Goal: Transaction & Acquisition: Purchase product/service

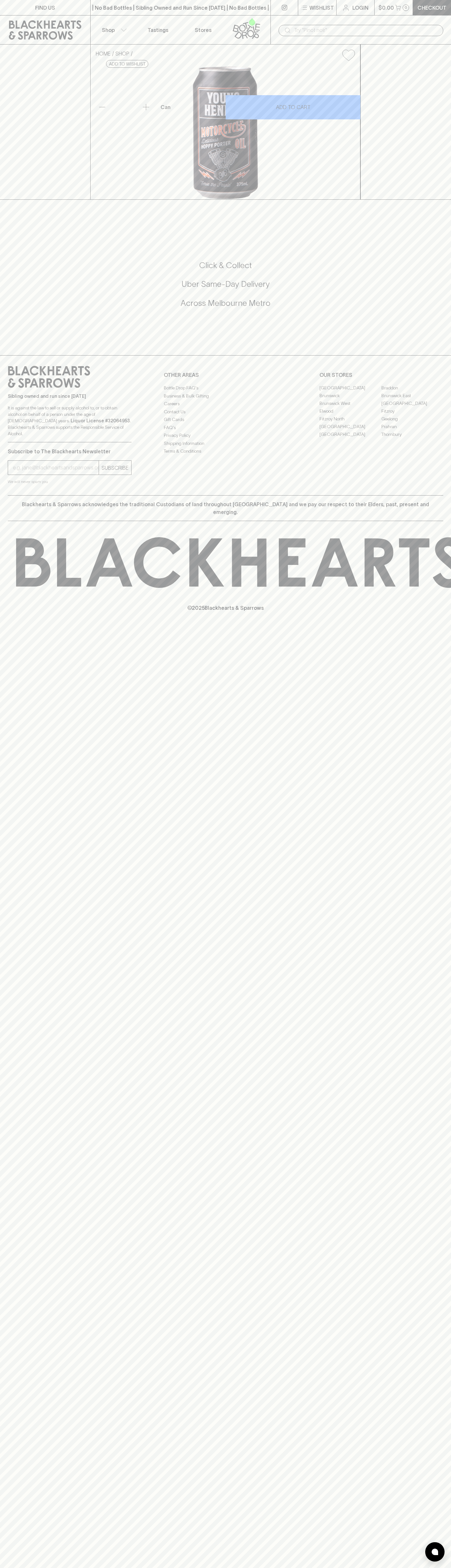
click at [383, 26] on input "text" at bounding box center [366, 30] width 144 height 10
click at [435, 1264] on div "FIND US | No Bad Bottles | Sibling Owned and Run Since 2006 | No Bad Bottles | …" at bounding box center [225, 784] width 451 height 1568
click at [368, 1567] on html "FIND US | No Bad Bottles | Sibling Owned and Run Since 2006 | No Bad Bottles | …" at bounding box center [225, 784] width 451 height 1568
click at [14, 1246] on div "FIND US | No Bad Bottles | Sibling Owned and Run Since 2006 | No Bad Bottles | …" at bounding box center [225, 784] width 451 height 1568
